Goal: Navigation & Orientation: Find specific page/section

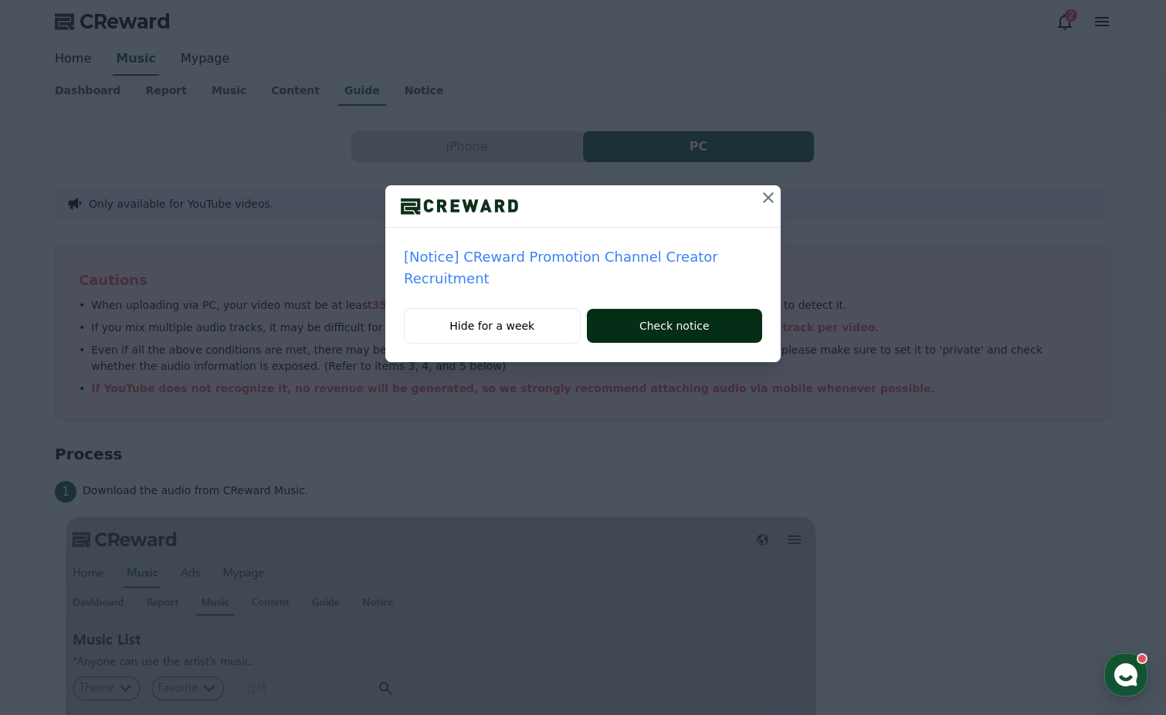
click at [642, 329] on button "Check notice" at bounding box center [674, 326] width 175 height 34
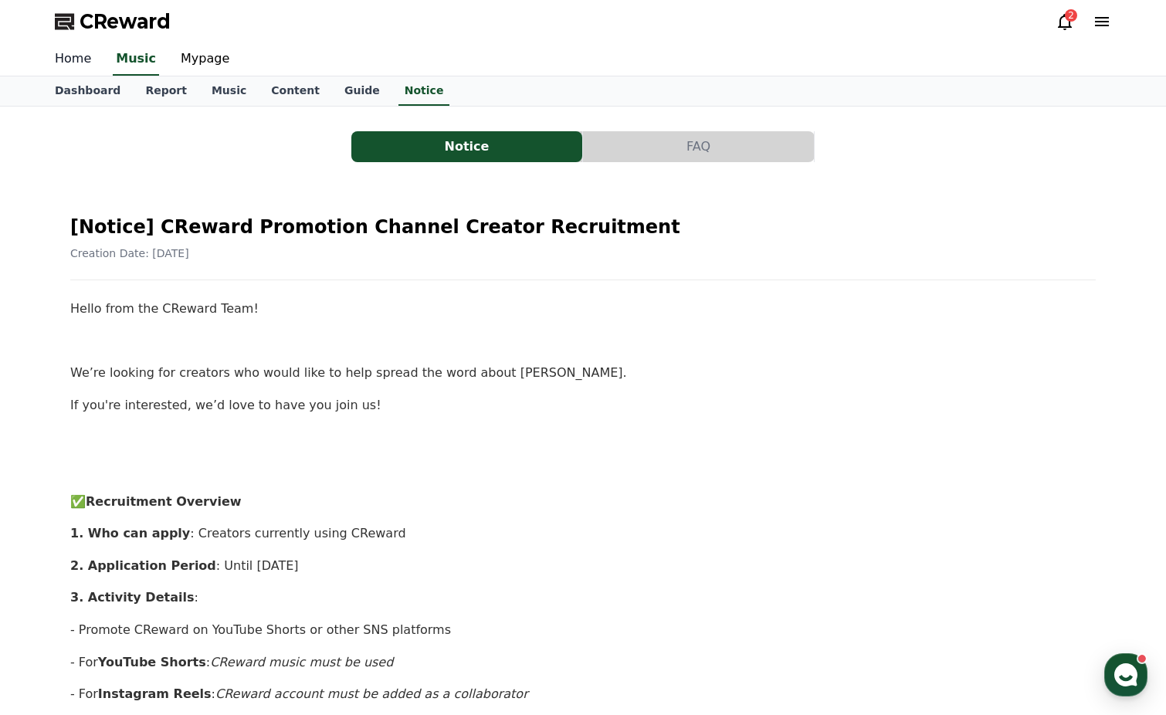
click at [83, 60] on link "Home" at bounding box center [72, 59] width 61 height 32
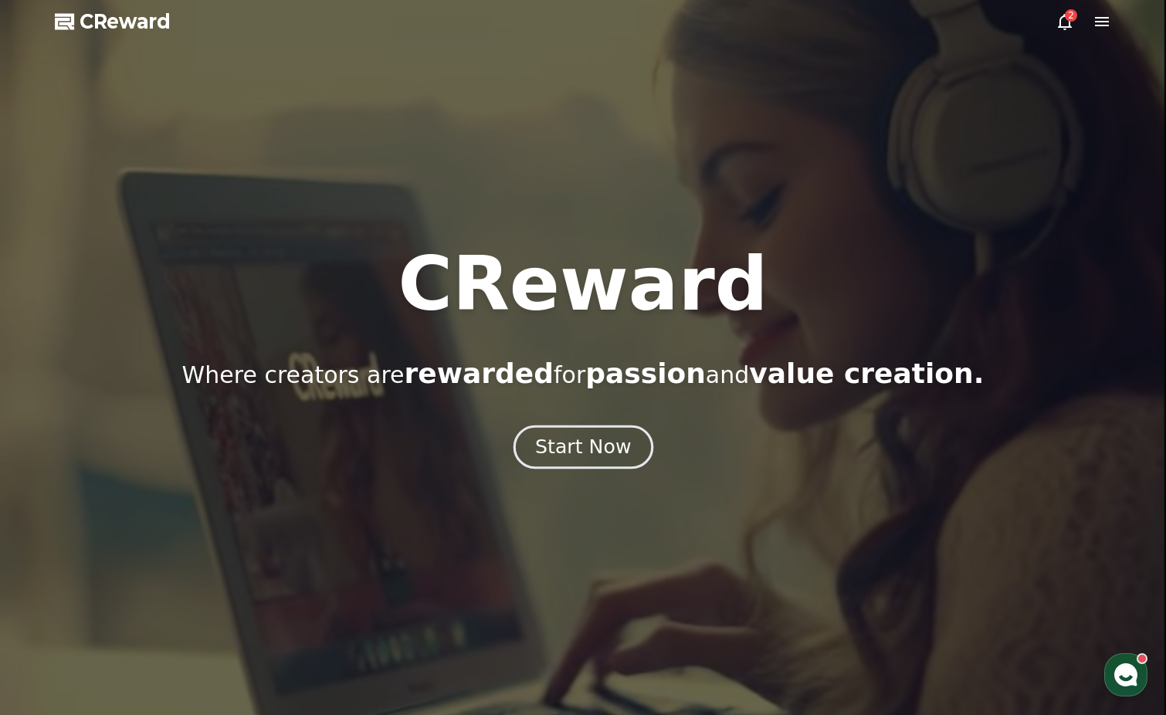
click at [591, 452] on div "Start Now" at bounding box center [583, 447] width 96 height 26
